Goal: Understand process/instructions: Learn how to perform a task or action

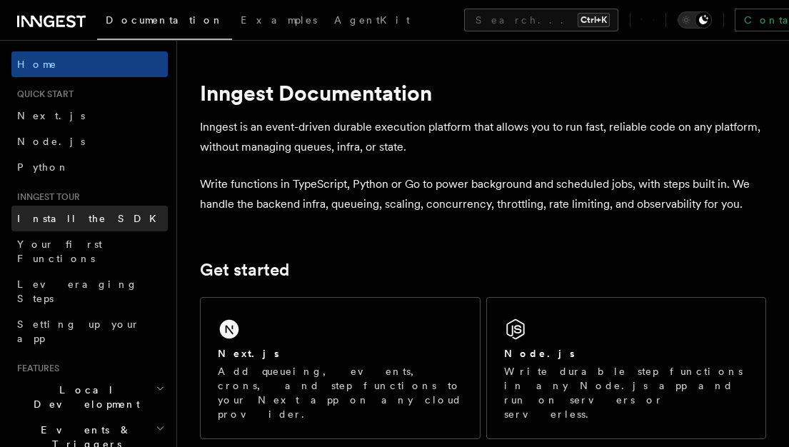
click at [103, 220] on link "Install the SDK" at bounding box center [89, 219] width 156 height 26
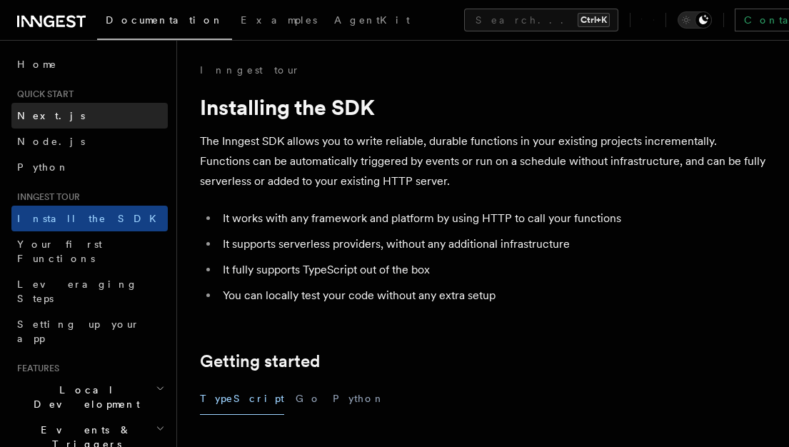
click at [61, 124] on link "Next.js" at bounding box center [89, 116] width 156 height 26
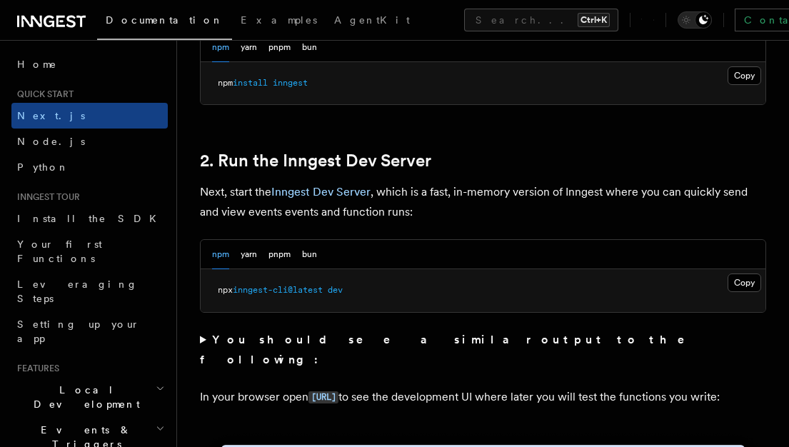
scroll to position [884, 0]
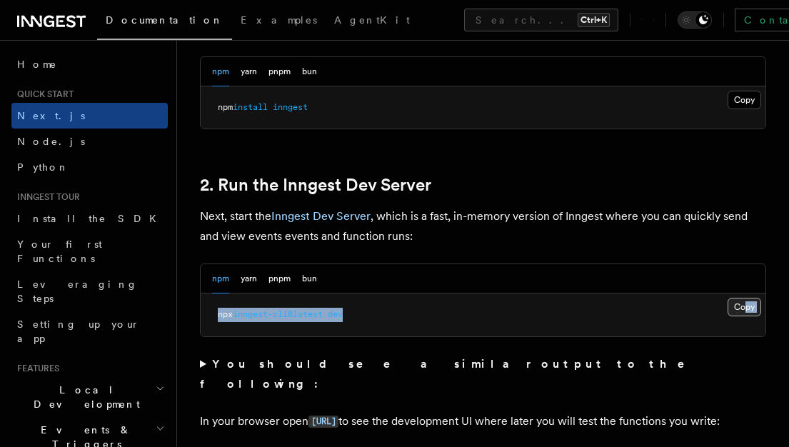
drag, startPoint x: 738, startPoint y: 325, endPoint x: 744, endPoint y: 309, distance: 17.6
click at [744, 309] on div "Copy Copied npx inngest-cli@latest dev" at bounding box center [483, 314] width 565 height 43
click at [744, 309] on button "Copy Copied" at bounding box center [744, 307] width 34 height 19
click at [739, 301] on button "Copy Copied" at bounding box center [744, 307] width 34 height 19
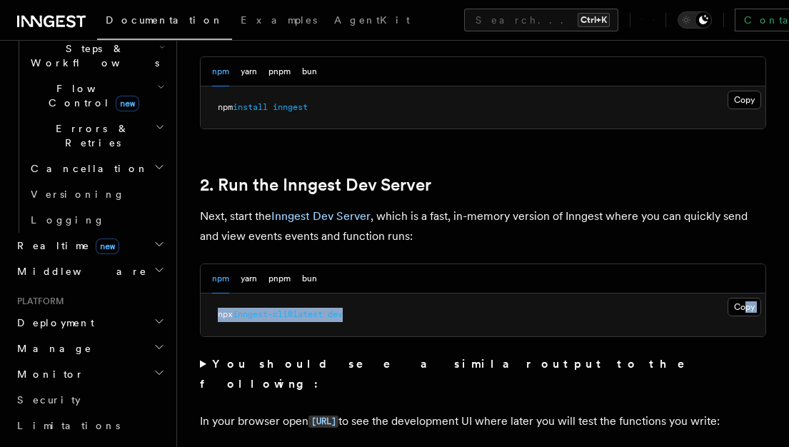
scroll to position [486, 0]
click at [85, 310] on h2 "Deployment" at bounding box center [89, 323] width 156 height 26
